Goal: Task Accomplishment & Management: Manage account settings

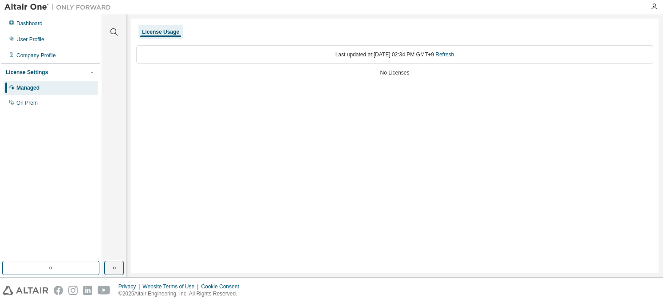
drag, startPoint x: 0, startPoint y: 0, endPoint x: 46, endPoint y: 91, distance: 102.4
click at [46, 91] on div "Managed" at bounding box center [51, 88] width 94 height 14
click at [215, 54] on div "Last updated at: Mon 2025-09-01 02:34 PM GMT+9 Refresh" at bounding box center [394, 54] width 517 height 19
click at [41, 102] on div "On Prem" at bounding box center [51, 103] width 94 height 14
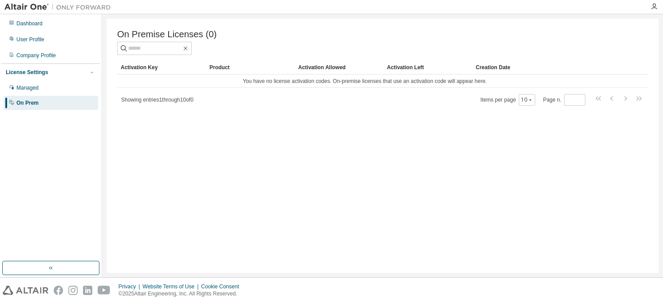
click at [441, 106] on div "Showing entries 1 through 10 of 0 Items per page 10 Page n. *" at bounding box center [382, 99] width 531 height 13
click at [152, 87] on td "You have no license activation codes. On-premise licenses that use an activatio…" at bounding box center [364, 81] width 495 height 13
click at [360, 85] on td "You have no license activation codes. On-premise licenses that use an activatio…" at bounding box center [364, 81] width 495 height 13
click at [29, 87] on div "Managed" at bounding box center [27, 87] width 22 height 7
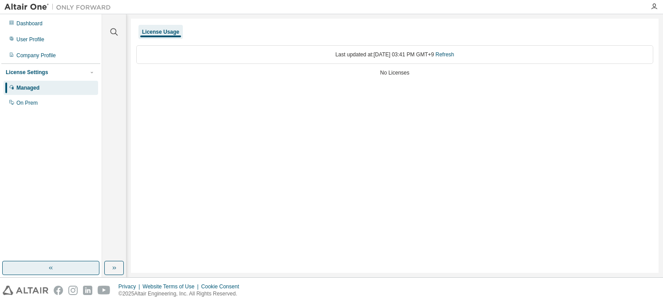
click at [59, 263] on button "button" at bounding box center [50, 268] width 97 height 14
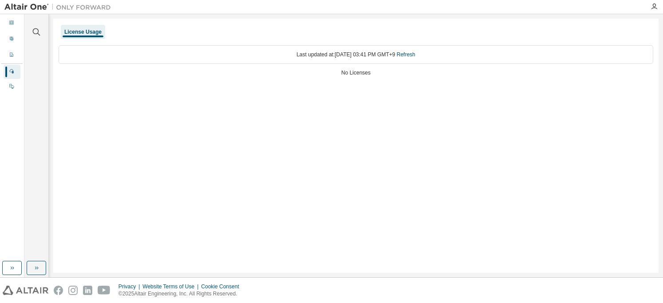
click at [14, 69] on div "Managed" at bounding box center [12, 72] width 17 height 14
click at [16, 86] on div "On Prem" at bounding box center [12, 87] width 17 height 14
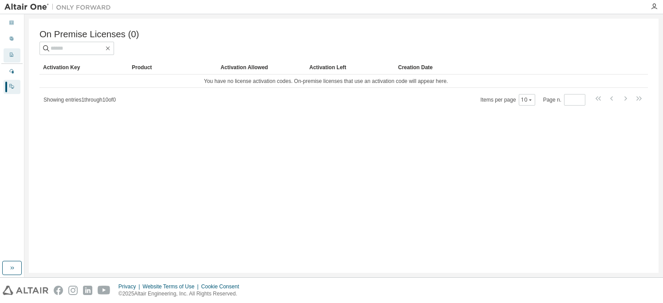
click at [17, 55] on div "Company Profile" at bounding box center [12, 55] width 17 height 14
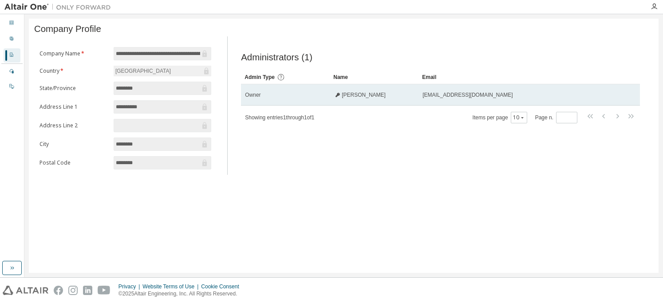
click at [293, 95] on div "Owner" at bounding box center [285, 94] width 81 height 7
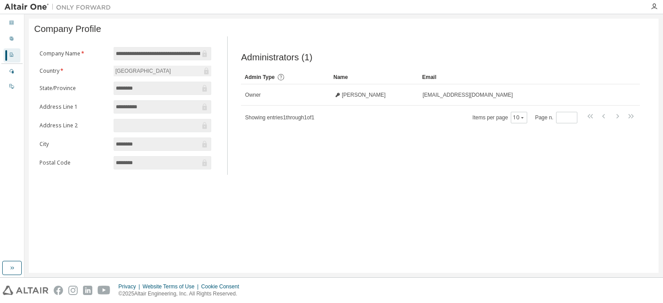
drag, startPoint x: 293, startPoint y: 95, endPoint x: 256, endPoint y: 153, distance: 68.5
click at [256, 153] on div "Administrators (1) Clear Load Save Save As Field Operator Value Select filter S…" at bounding box center [440, 108] width 420 height 133
click at [8, 41] on div "User Profile" at bounding box center [12, 39] width 17 height 14
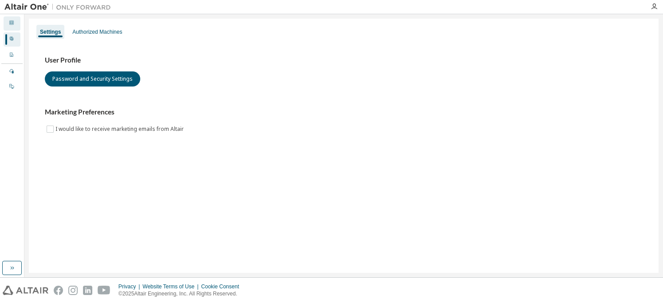
click at [15, 25] on div "Dashboard" at bounding box center [12, 23] width 17 height 14
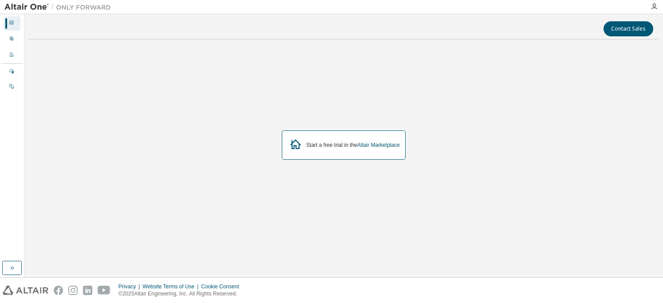
click at [354, 142] on div "Start a free trial in the Altair Marketplace" at bounding box center [353, 145] width 94 height 7
click at [382, 144] on link "Altair Marketplace" at bounding box center [378, 145] width 43 height 6
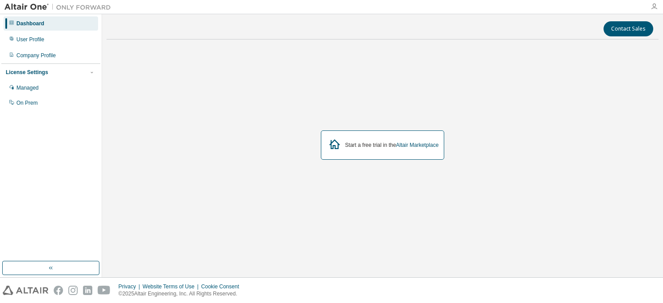
click at [653, 4] on icon "button" at bounding box center [653, 6] width 7 height 7
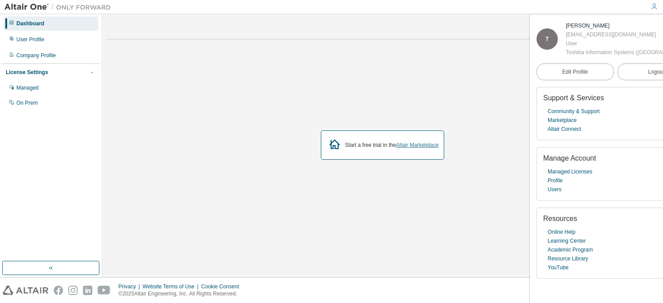
click at [413, 142] on link "Altair Marketplace" at bounding box center [417, 145] width 43 height 6
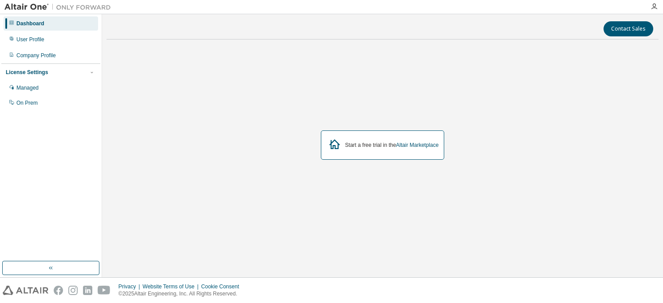
click at [20, 71] on div "License Settings" at bounding box center [27, 72] width 42 height 7
click at [47, 89] on div "Managed" at bounding box center [51, 88] width 94 height 14
click at [41, 90] on div "Managed" at bounding box center [51, 88] width 94 height 14
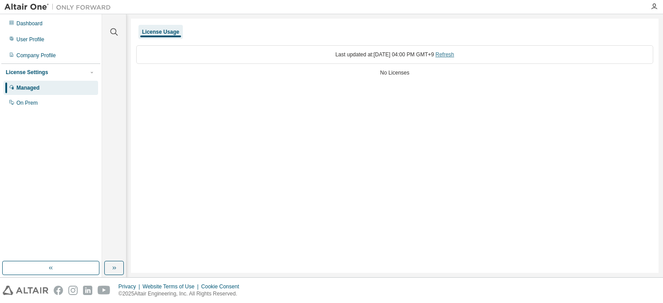
click at [454, 55] on link "Refresh" at bounding box center [444, 54] width 19 height 6
click at [35, 102] on div "On Prem" at bounding box center [26, 102] width 21 height 7
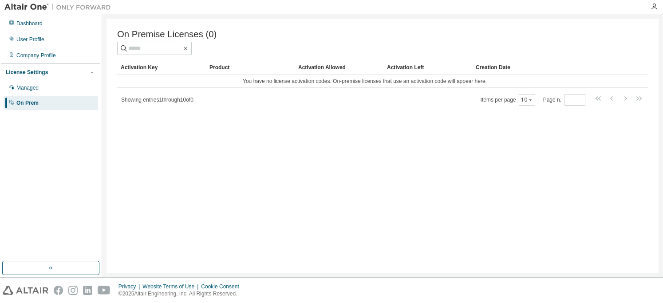
click at [181, 100] on span "Showing entries 1 through 10 of 0" at bounding box center [157, 100] width 72 height 6
click at [57, 87] on div "Managed" at bounding box center [51, 88] width 94 height 14
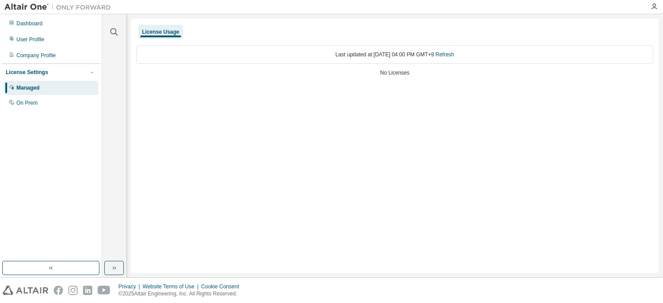
click at [102, 68] on div "Clear all Collapse on share string Yes No Only used licenses Yes No Only my usa…" at bounding box center [114, 145] width 24 height 263
drag, startPoint x: 74, startPoint y: 262, endPoint x: 222, endPoint y: 212, distance: 156.8
click at [222, 212] on div "Dashboard User Profile Company Profile License Settings Managed On Prem Clear a…" at bounding box center [331, 145] width 663 height 263
click at [357, 110] on div "License Usage Last updated at: Mon 2025-09-01 04:00 PM GMT+9 Refresh No Licenses" at bounding box center [394, 146] width 527 height 254
click at [652, 4] on icon "button" at bounding box center [653, 6] width 7 height 7
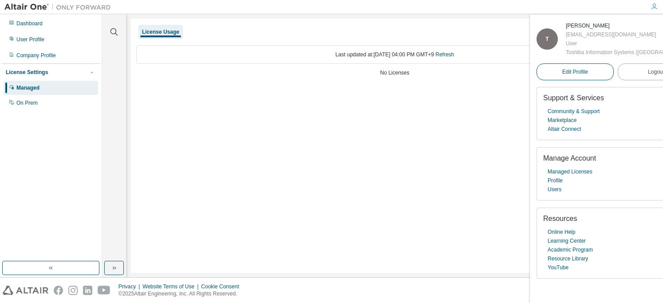
click at [576, 80] on link "Edit Profile" at bounding box center [574, 71] width 77 height 17
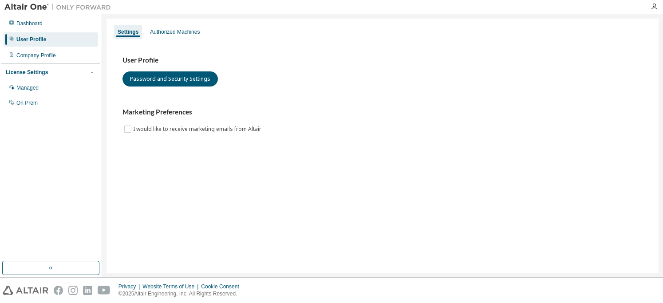
click at [240, 157] on div "User Profile Password and Security Settings Marketing Preferences I would like …" at bounding box center [382, 100] width 541 height 121
click at [189, 35] on div "Authorized Machines" at bounding box center [175, 31] width 50 height 7
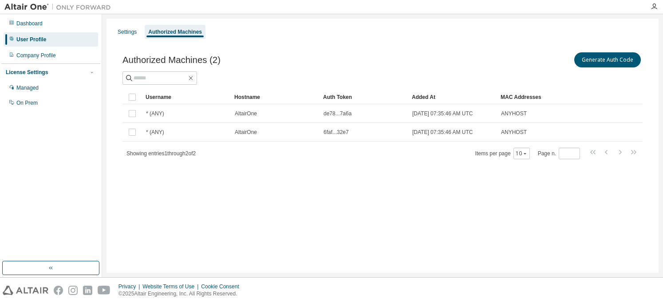
click at [281, 196] on div "Settings Authorized Machines Authorized Machines (2) Generate Auth Code Clear L…" at bounding box center [382, 146] width 552 height 254
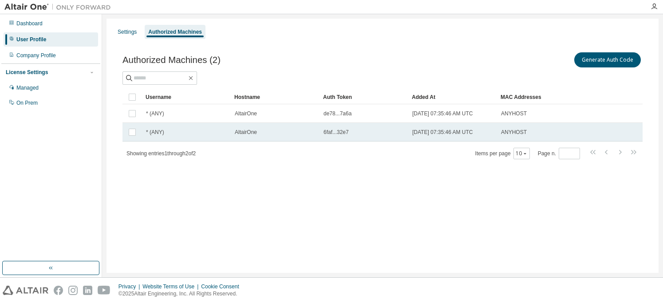
click at [325, 138] on td "6faf...32e7" at bounding box center [363, 132] width 89 height 19
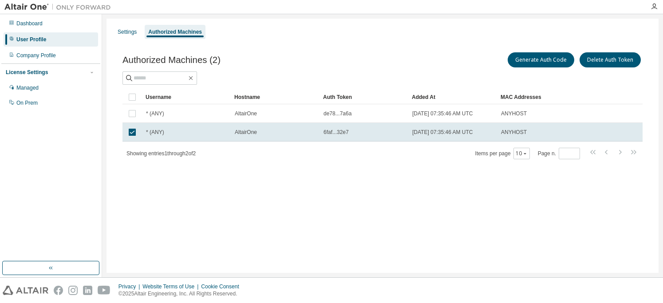
click at [325, 138] on td "6faf...32e7" at bounding box center [363, 132] width 89 height 19
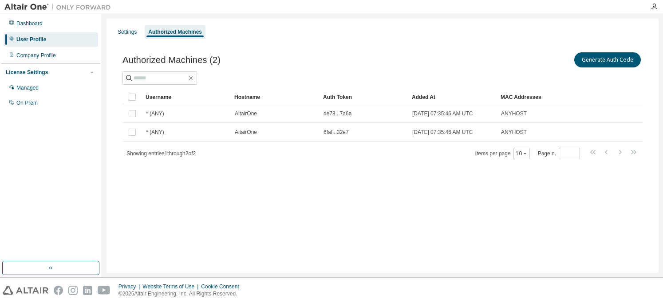
click at [204, 193] on div "Settings Authorized Machines Authorized Machines (2) Generate Auth Code Clear L…" at bounding box center [382, 146] width 552 height 254
click at [623, 60] on button "Generate Auth Code" at bounding box center [607, 59] width 67 height 15
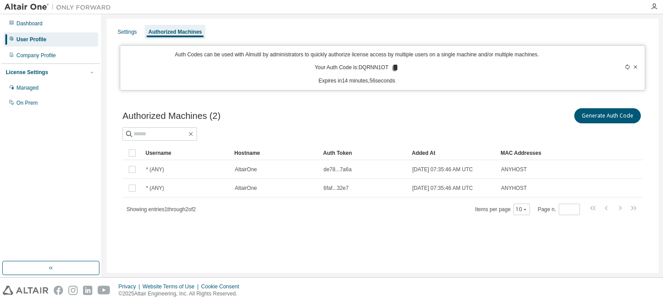
click at [634, 66] on icon at bounding box center [635, 66] width 5 height 5
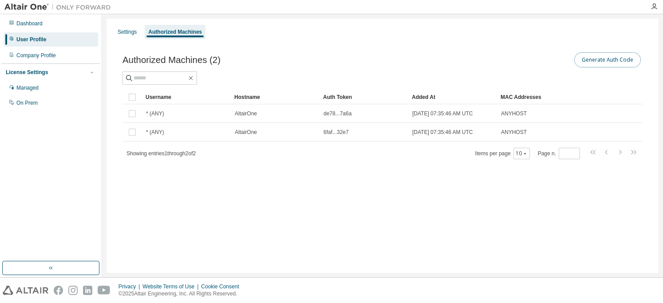
click at [591, 58] on button "Generate Auth Code" at bounding box center [607, 59] width 67 height 15
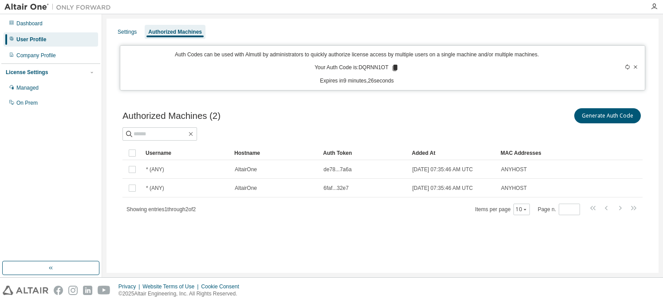
click at [393, 70] on icon at bounding box center [395, 68] width 8 height 8
click at [314, 117] on div "Authorized Machines (2) Generate Auth Code" at bounding box center [382, 115] width 520 height 19
click at [126, 31] on div "Settings" at bounding box center [127, 31] width 19 height 7
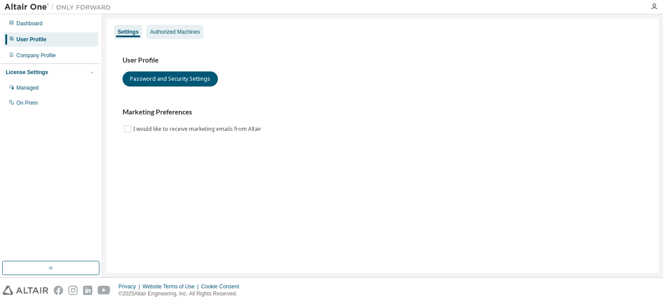
click at [190, 33] on div "Authorized Machines" at bounding box center [175, 31] width 50 height 7
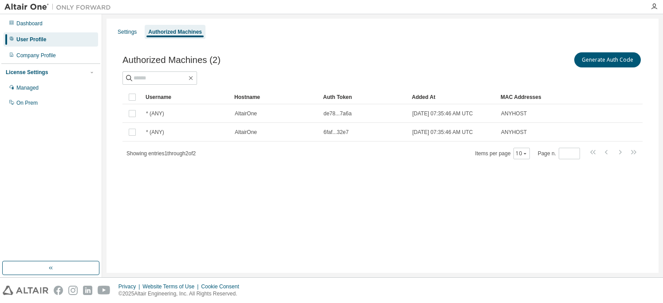
drag, startPoint x: 324, startPoint y: 168, endPoint x: 292, endPoint y: 185, distance: 35.5
click at [292, 185] on div "Settings Authorized Machines Authorized Machines (2) Generate Auth Code Clear L…" at bounding box center [382, 146] width 552 height 254
click at [125, 32] on div "Settings" at bounding box center [127, 31] width 19 height 7
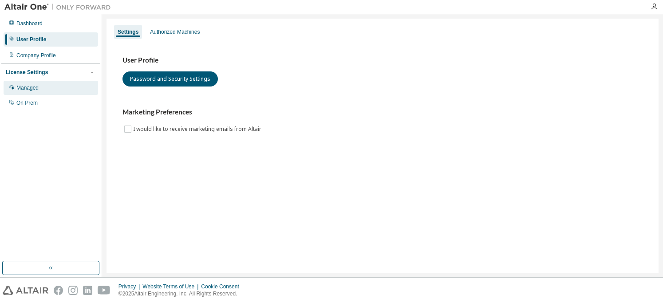
click at [50, 88] on div "Managed" at bounding box center [51, 88] width 94 height 14
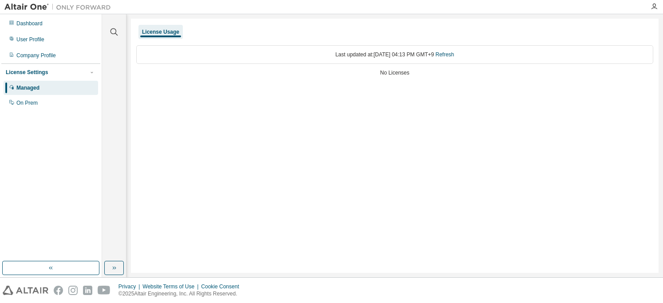
click at [27, 71] on div "License Settings" at bounding box center [27, 72] width 42 height 7
click at [44, 26] on div "Dashboard" at bounding box center [51, 23] width 94 height 14
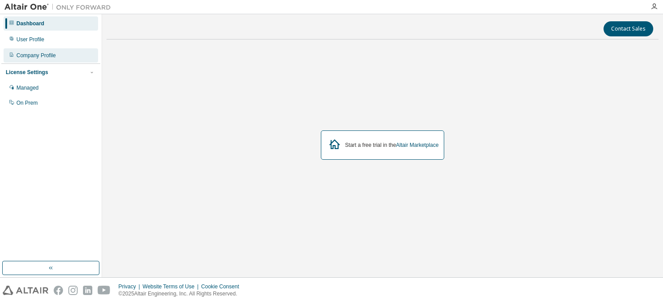
click at [78, 51] on div "Company Profile" at bounding box center [51, 55] width 94 height 14
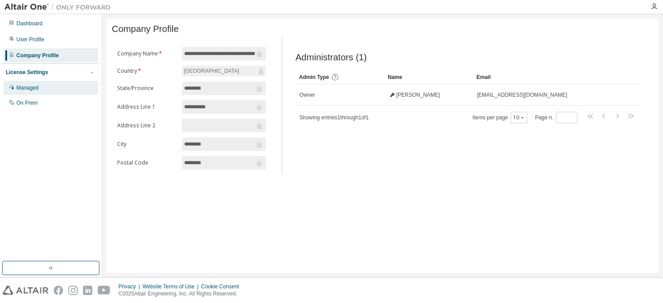
click at [51, 94] on div "Managed" at bounding box center [51, 88] width 94 height 14
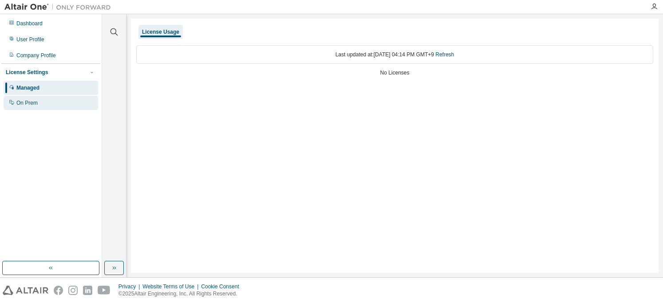
click at [47, 104] on div "On Prem" at bounding box center [51, 103] width 94 height 14
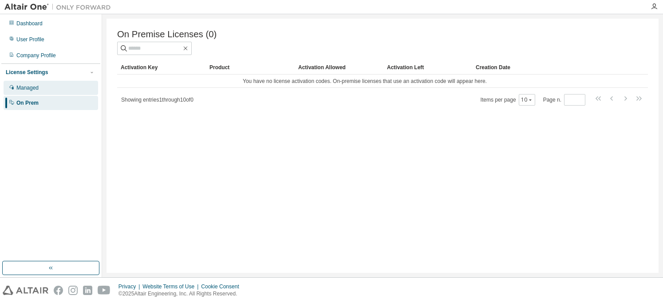
click at [73, 93] on div "Managed" at bounding box center [51, 88] width 94 height 14
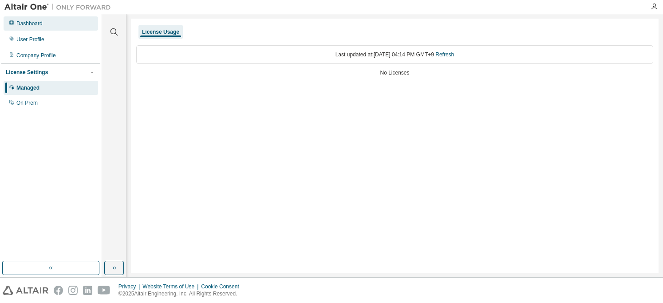
click at [75, 25] on div "Dashboard" at bounding box center [51, 23] width 94 height 14
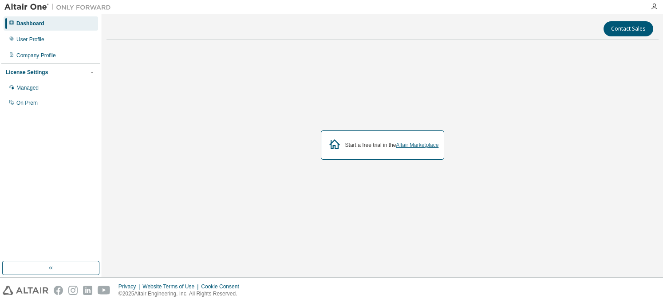
click at [427, 143] on link "Altair Marketplace" at bounding box center [417, 145] width 43 height 6
click at [36, 94] on div "Managed" at bounding box center [51, 88] width 94 height 14
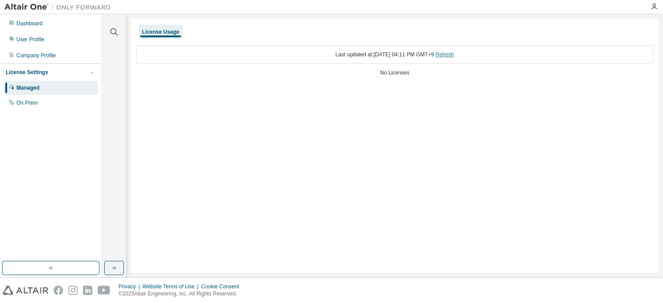
click at [454, 54] on link "Refresh" at bounding box center [444, 54] width 19 height 6
click at [47, 101] on div "On Prem" at bounding box center [51, 103] width 94 height 14
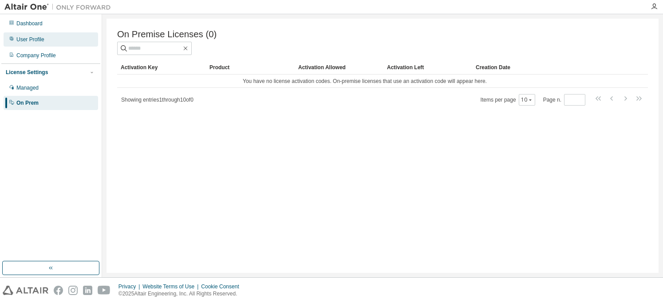
click at [45, 39] on div "User Profile" at bounding box center [51, 39] width 94 height 14
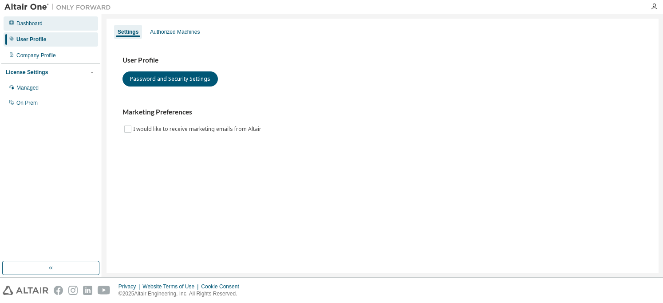
click at [39, 18] on div "Dashboard" at bounding box center [51, 23] width 94 height 14
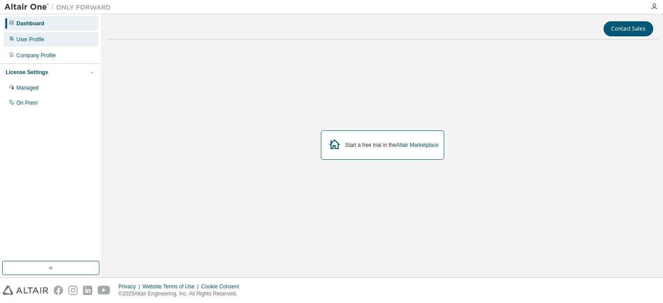
click at [37, 41] on div "User Profile" at bounding box center [30, 39] width 28 height 7
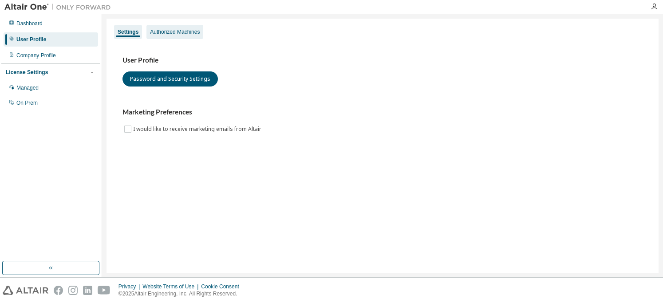
click at [184, 32] on div "Authorized Machines" at bounding box center [175, 31] width 50 height 7
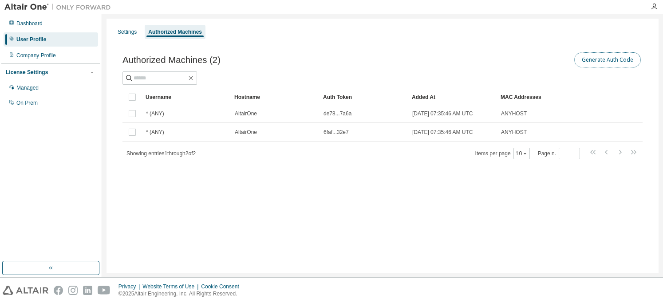
click at [599, 58] on button "Generate Auth Code" at bounding box center [607, 59] width 67 height 15
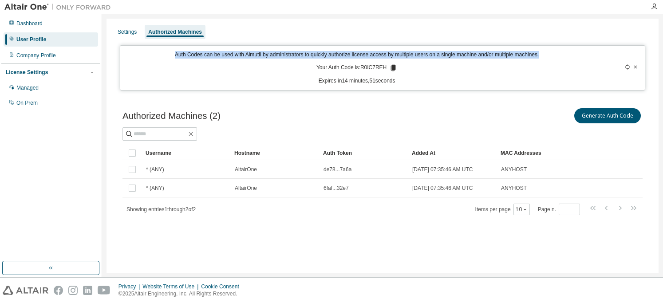
drag, startPoint x: 542, startPoint y: 55, endPoint x: 151, endPoint y: 56, distance: 391.3
click at [151, 56] on p "Auth Codes can be used with Almutil by administrators to quickly authorize lice…" at bounding box center [357, 55] width 462 height 8
copy p "Auth Codes can be used with Almutil by administrators to quickly authorize lice…"
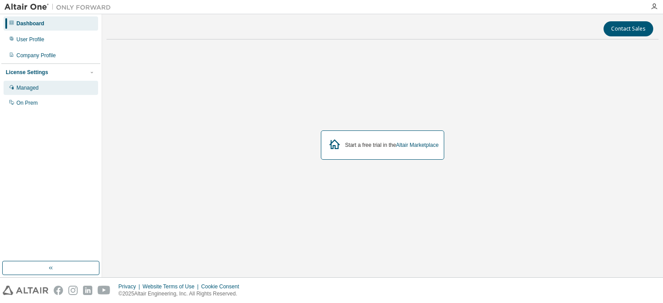
click at [33, 88] on div "Managed" at bounding box center [27, 87] width 22 height 7
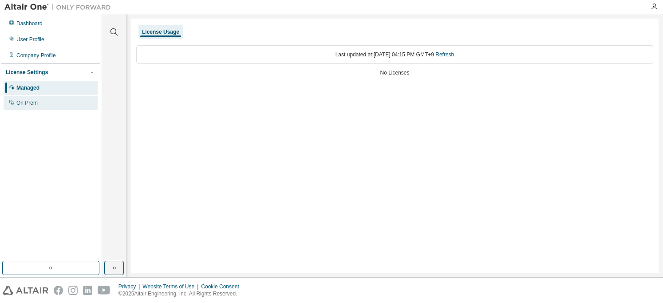
click at [29, 96] on div "On Prem" at bounding box center [51, 103] width 94 height 14
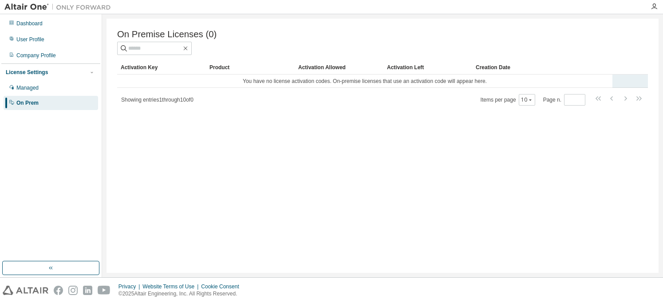
click at [294, 77] on td "You have no license activation codes. On-premise licenses that use an activatio…" at bounding box center [364, 81] width 495 height 13
click at [44, 91] on div "Managed" at bounding box center [51, 88] width 94 height 14
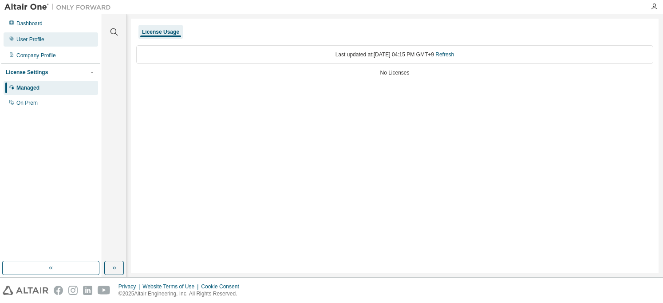
click at [82, 40] on div "User Profile" at bounding box center [51, 39] width 94 height 14
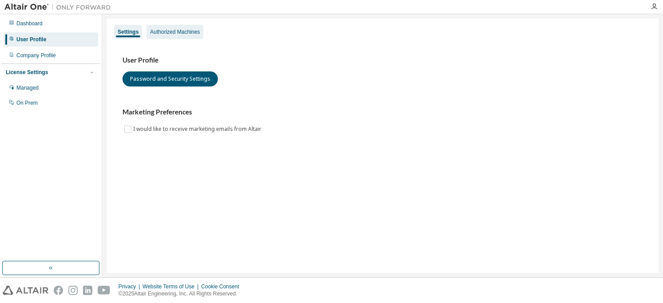
click at [177, 38] on div "Authorized Machines" at bounding box center [174, 32] width 57 height 14
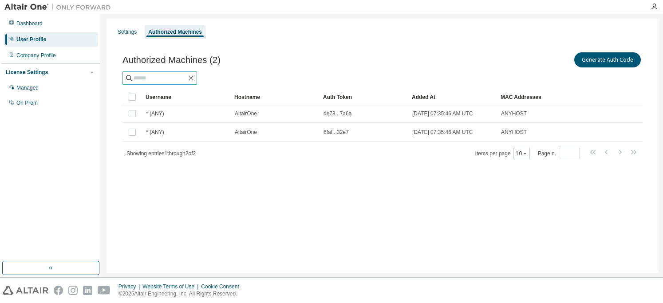
click at [187, 75] on input "text" at bounding box center [160, 78] width 53 height 9
click at [128, 33] on div "Settings" at bounding box center [127, 31] width 19 height 7
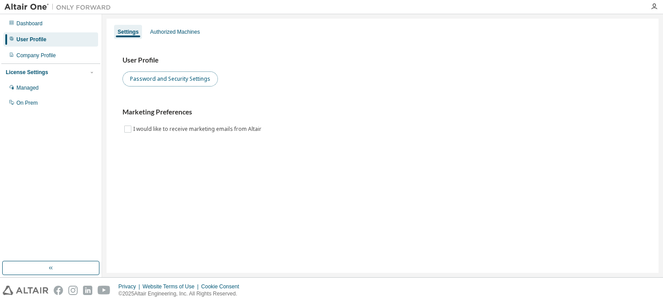
click at [173, 81] on button "Password and Security Settings" at bounding box center [169, 78] width 95 height 15
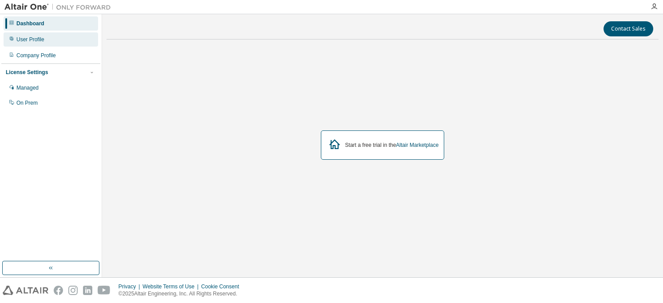
click at [57, 35] on div "User Profile" at bounding box center [51, 39] width 94 height 14
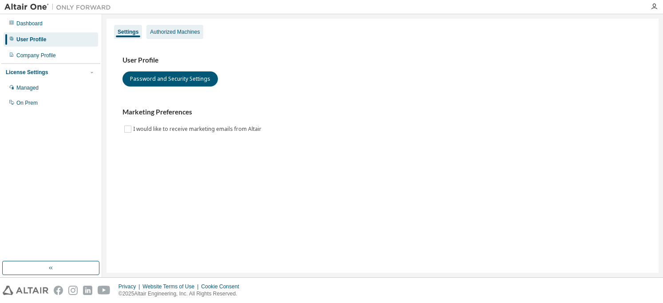
click at [182, 31] on div "Authorized Machines" at bounding box center [175, 31] width 50 height 7
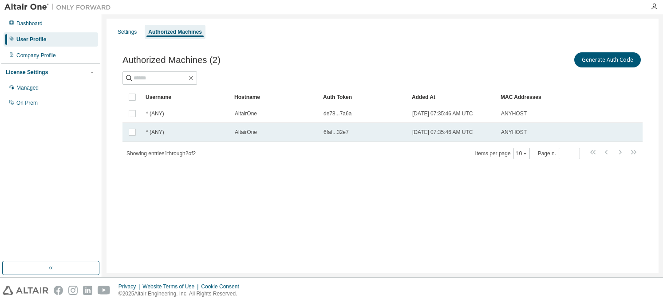
click at [205, 130] on div "* (ANY)" at bounding box center [186, 132] width 81 height 7
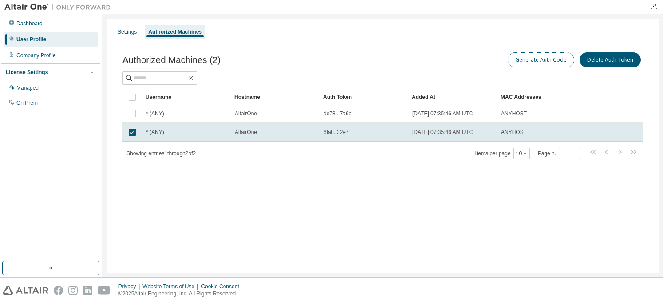
click at [533, 61] on button "Generate Auth Code" at bounding box center [541, 59] width 67 height 15
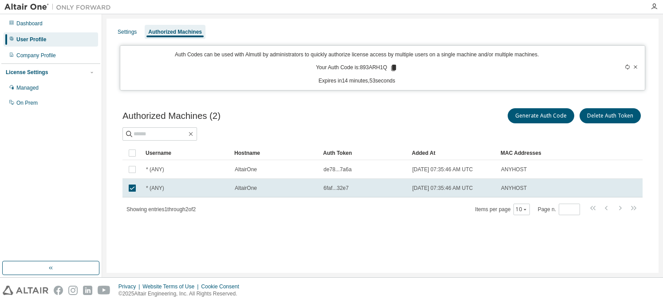
click at [378, 68] on p "Your Auth Code is: 893ARH1Q" at bounding box center [357, 68] width 82 height 8
copy p "893ARH1Q"
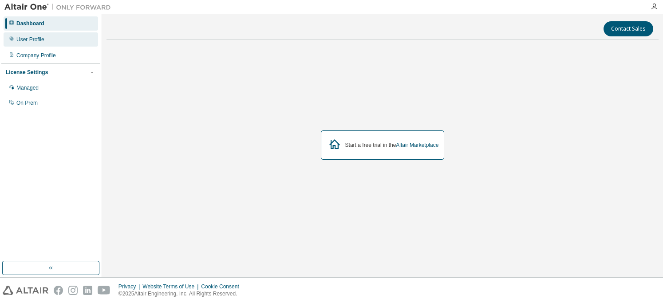
click at [44, 35] on div "User Profile" at bounding box center [51, 39] width 94 height 14
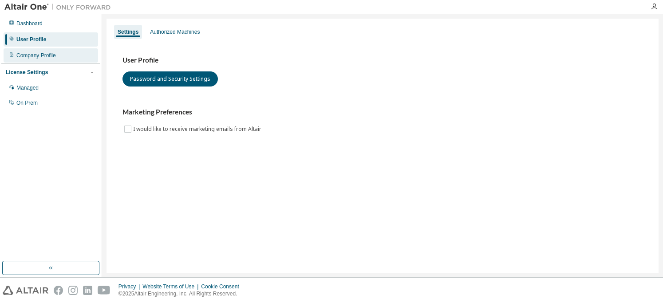
click at [62, 57] on div "Company Profile" at bounding box center [51, 55] width 94 height 14
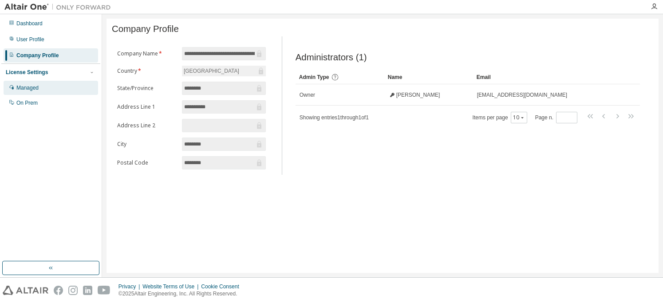
click at [43, 86] on div "Managed" at bounding box center [51, 88] width 94 height 14
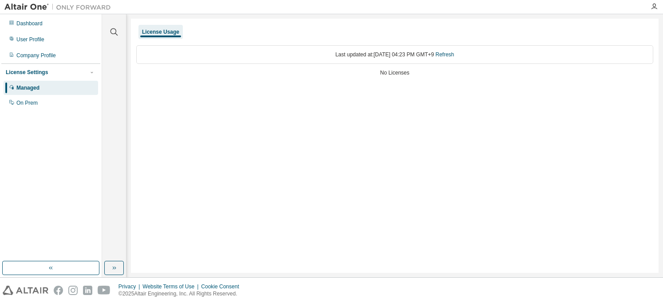
click at [159, 30] on div "License Usage" at bounding box center [160, 31] width 37 height 7
click at [165, 30] on div "License Usage" at bounding box center [160, 31] width 37 height 7
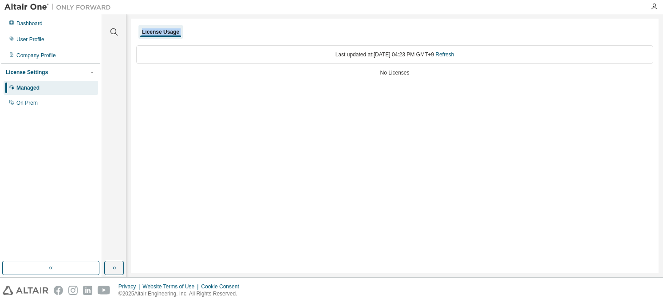
click at [165, 30] on div "License Usage" at bounding box center [160, 31] width 37 height 7
click at [46, 99] on div "On Prem" at bounding box center [51, 103] width 94 height 14
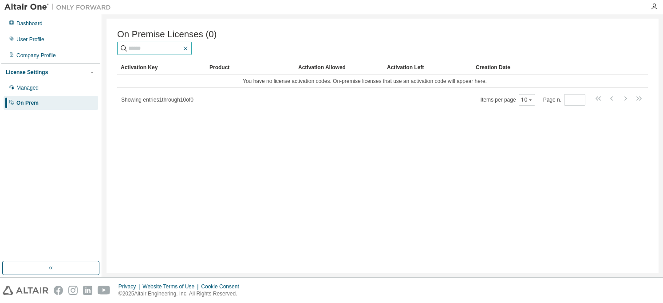
click at [188, 50] on icon "button" at bounding box center [186, 49] width 4 height 4
click at [65, 271] on button "button" at bounding box center [50, 268] width 97 height 14
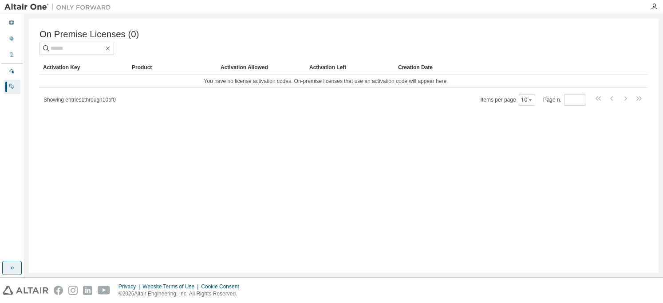
click at [13, 261] on button "button" at bounding box center [12, 268] width 20 height 14
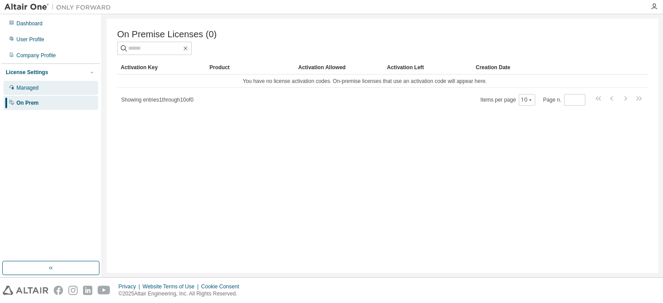
click at [41, 87] on div "Managed" at bounding box center [51, 88] width 94 height 14
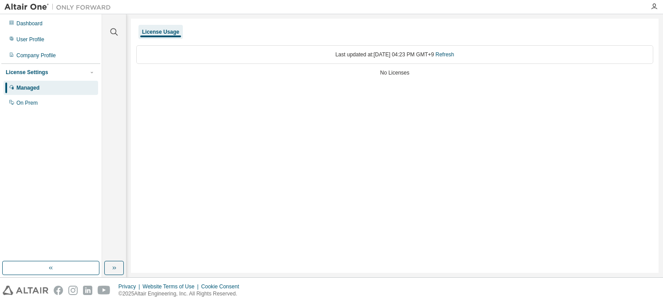
click at [44, 71] on div "License Settings" at bounding box center [27, 72] width 42 height 7
click at [43, 71] on div "License Settings" at bounding box center [27, 72] width 42 height 7
click at [26, 98] on div "On Prem" at bounding box center [51, 103] width 94 height 14
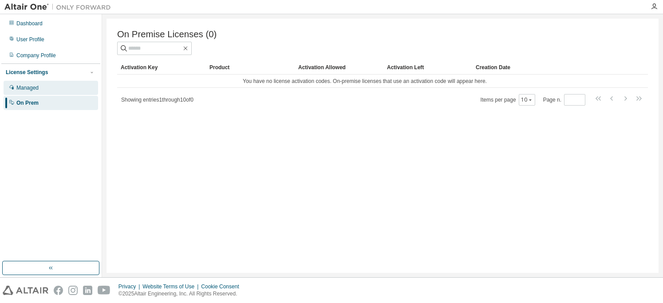
click at [80, 91] on div "Managed" at bounding box center [51, 88] width 94 height 14
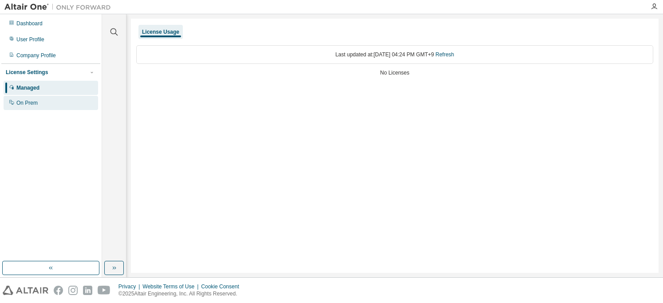
click at [75, 101] on div "On Prem" at bounding box center [51, 103] width 94 height 14
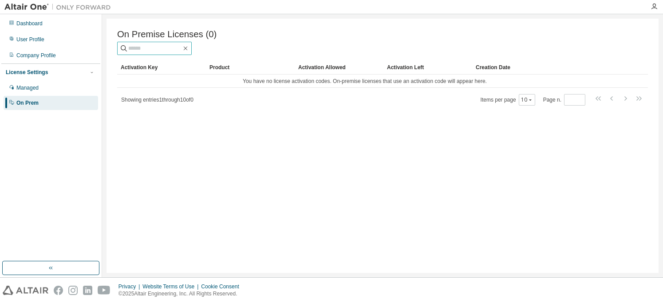
click at [177, 48] on input "text" at bounding box center [154, 48] width 53 height 9
click at [47, 70] on div "License Settings" at bounding box center [51, 72] width 90 height 8
click at [46, 71] on div "License Settings" at bounding box center [51, 72] width 90 height 8
click at [37, 86] on div "Managed" at bounding box center [27, 87] width 22 height 7
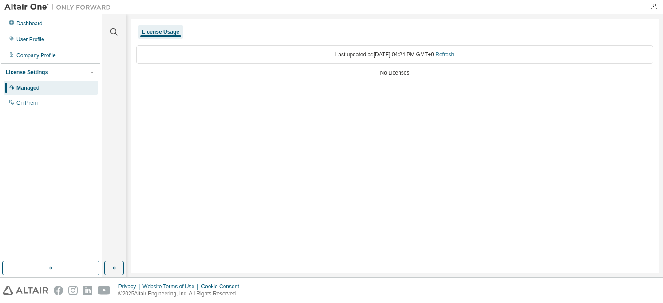
click at [453, 54] on link "Refresh" at bounding box center [444, 54] width 19 height 6
click at [60, 22] on div "Dashboard" at bounding box center [51, 23] width 94 height 14
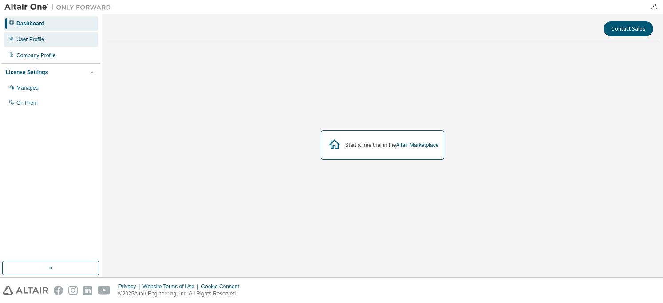
click at [57, 38] on div "User Profile" at bounding box center [51, 39] width 94 height 14
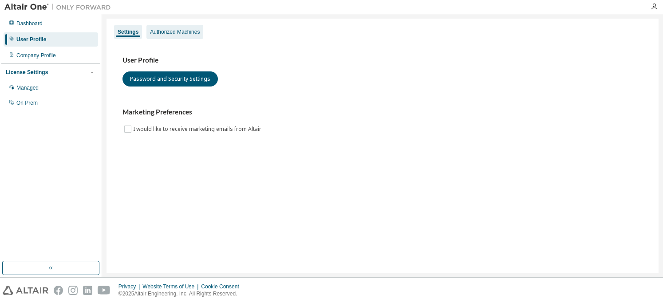
click at [168, 36] on div "Authorized Machines" at bounding box center [174, 32] width 57 height 14
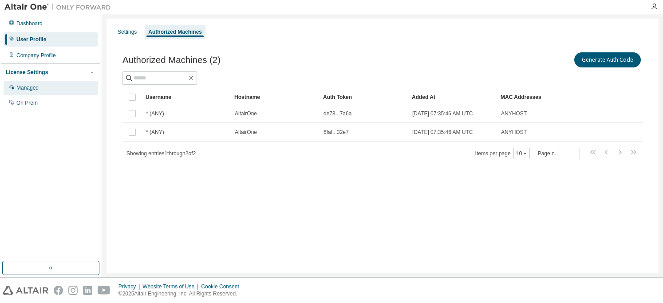
click at [45, 94] on div "Managed" at bounding box center [51, 88] width 94 height 14
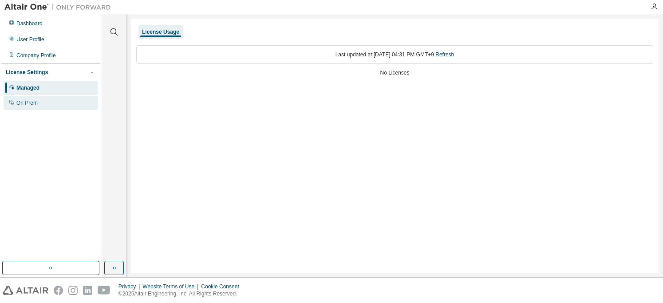
click at [41, 103] on div "On Prem" at bounding box center [51, 103] width 94 height 14
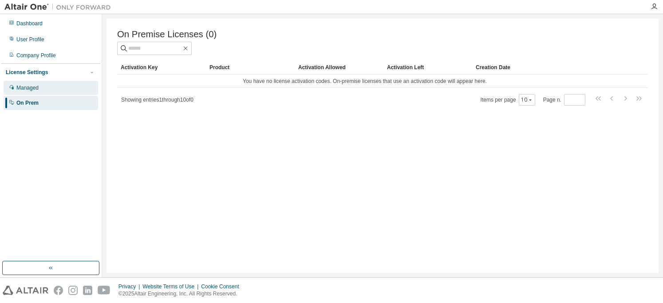
click at [57, 88] on div "Managed" at bounding box center [51, 88] width 94 height 14
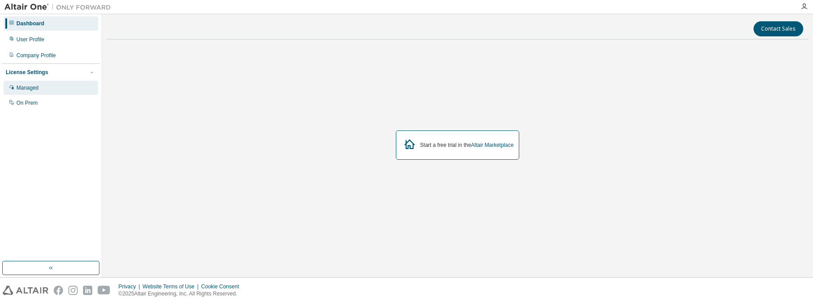
click at [32, 87] on div "Managed" at bounding box center [27, 87] width 22 height 7
